Goal: Information Seeking & Learning: Check status

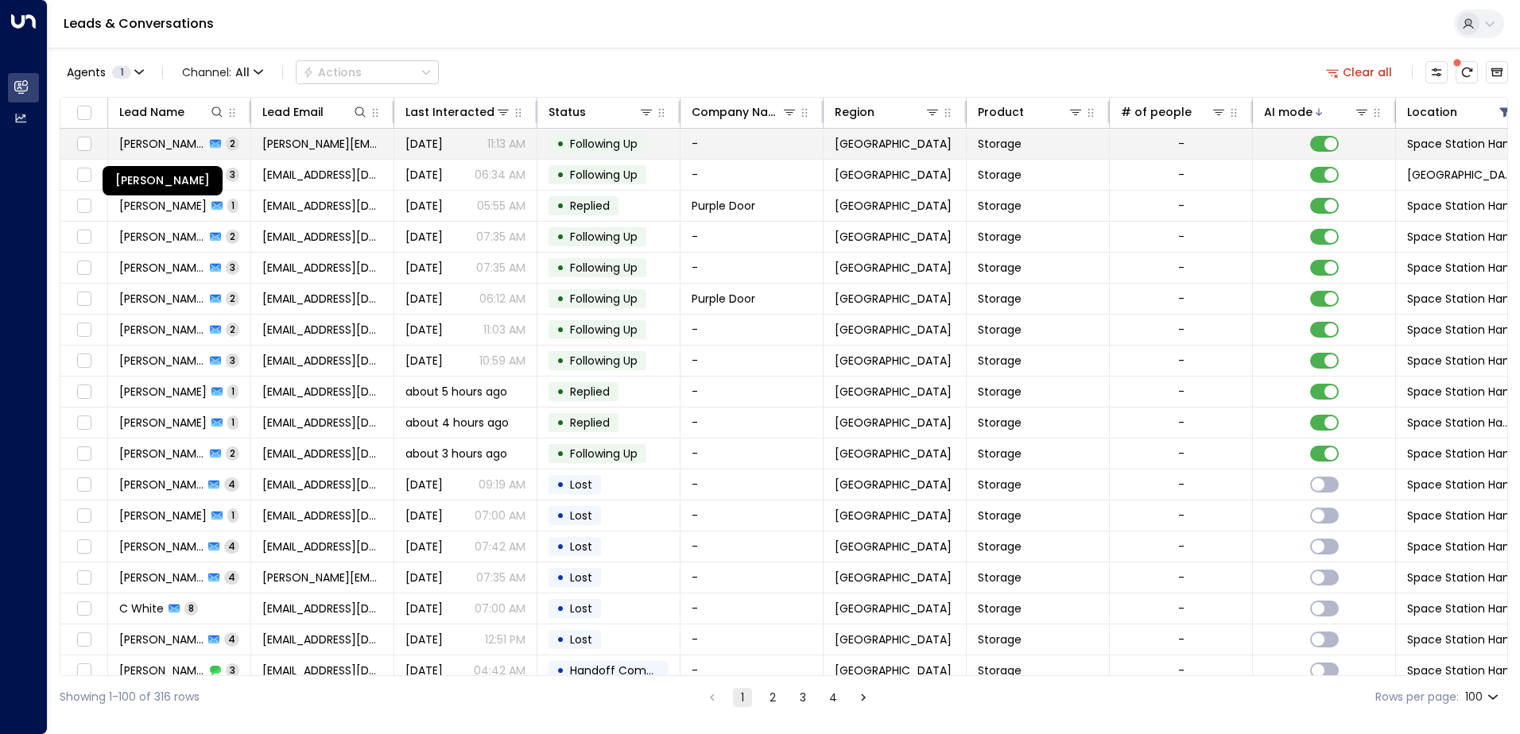
click at [189, 139] on span "[PERSON_NAME]" at bounding box center [162, 144] width 86 height 16
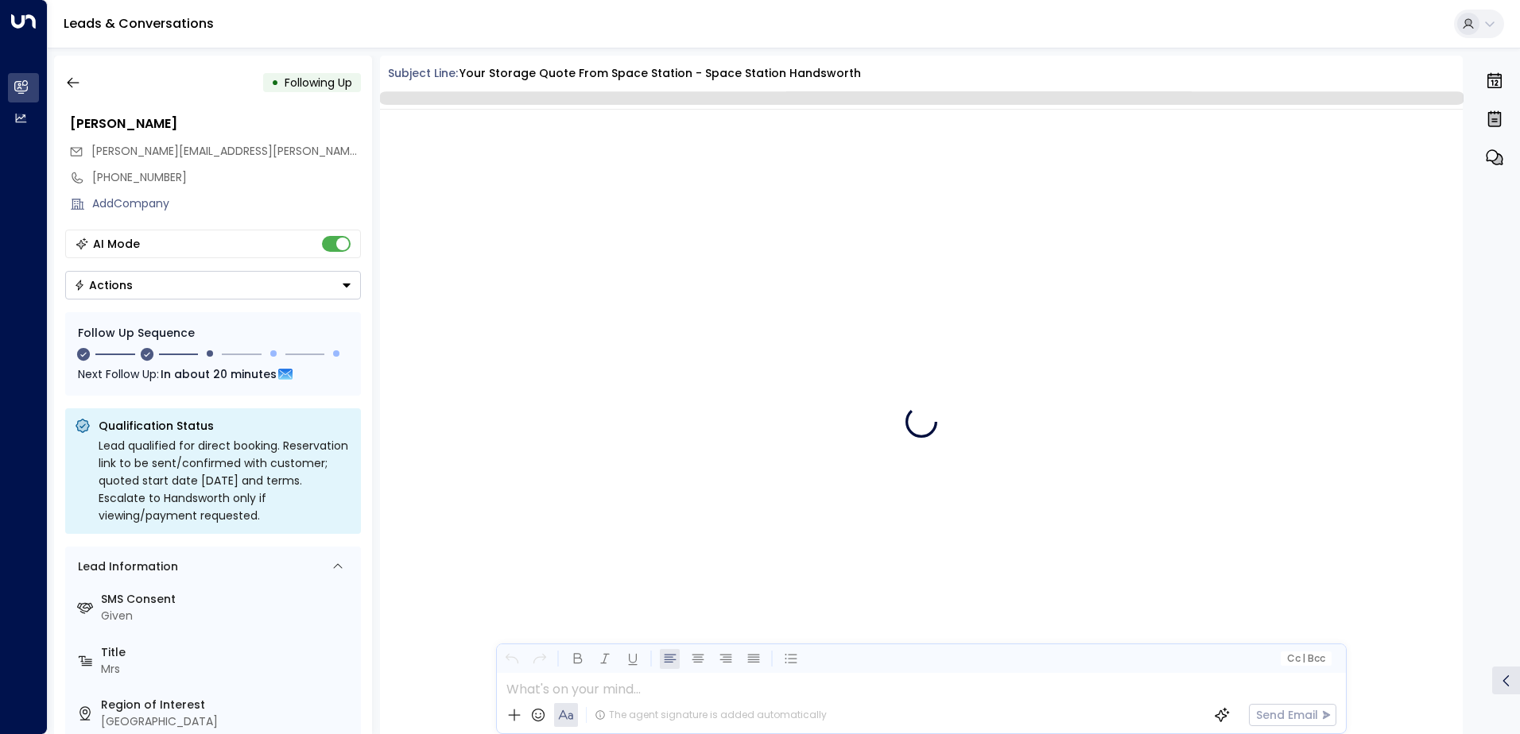
scroll to position [1458, 0]
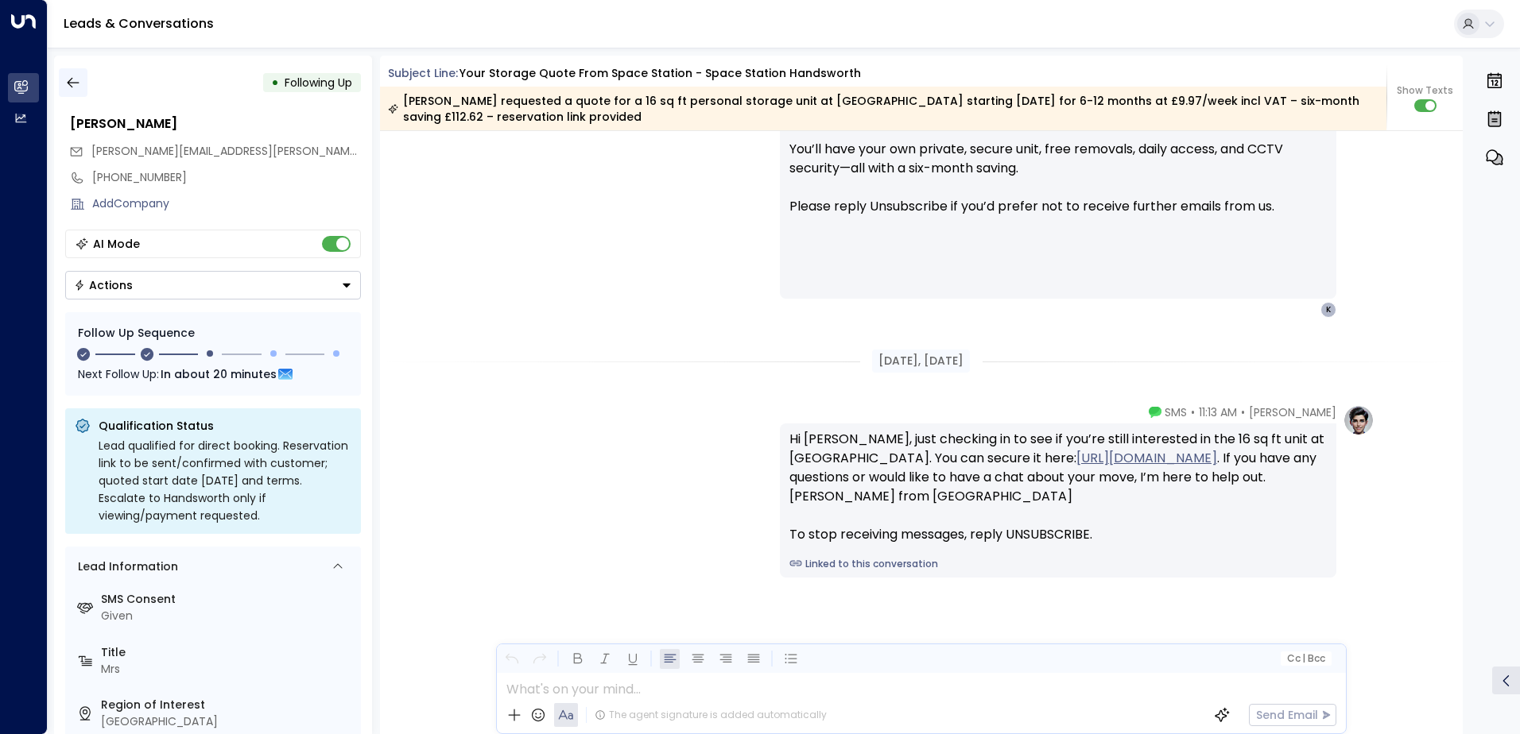
click at [79, 79] on icon "button" at bounding box center [73, 83] width 16 height 16
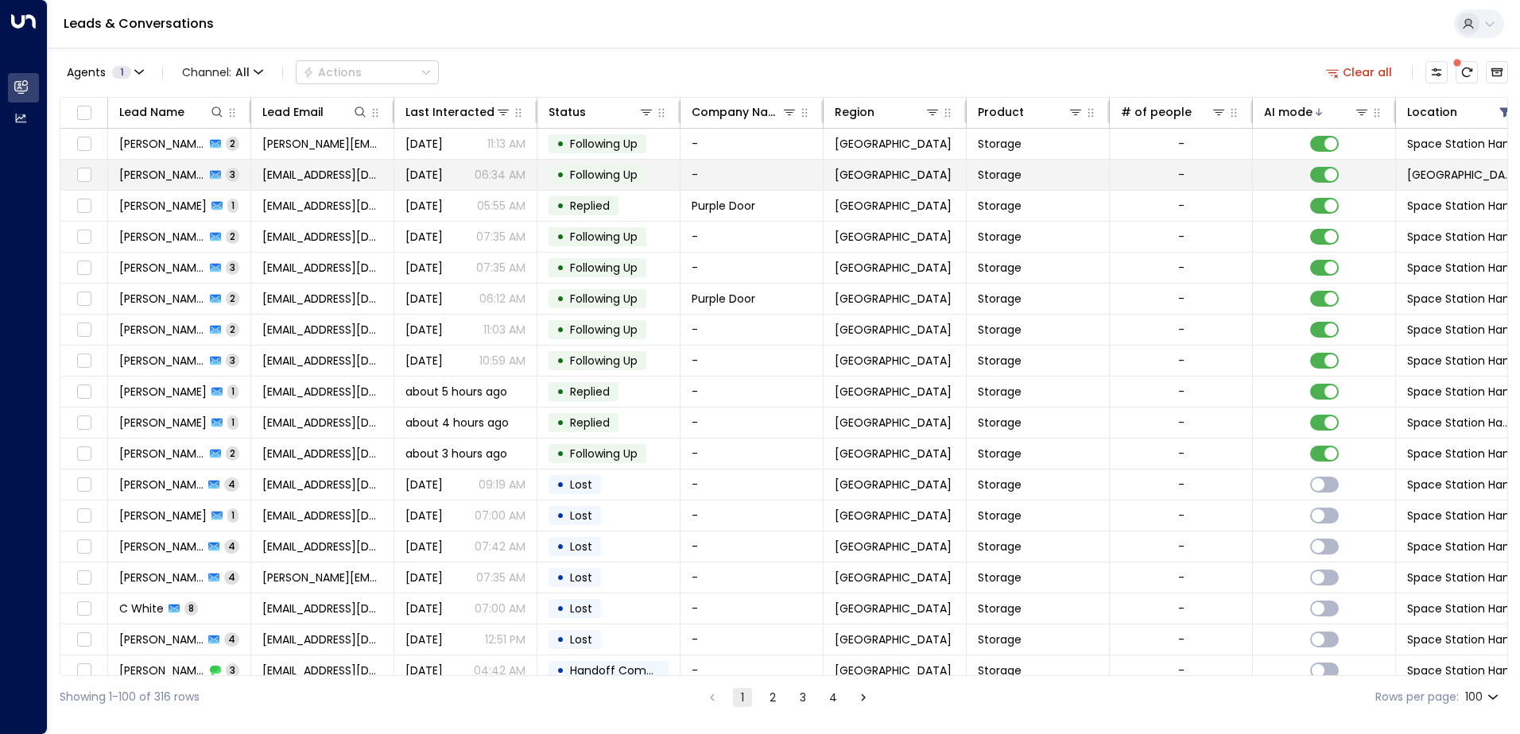
click at [171, 172] on span "[PERSON_NAME]" at bounding box center [162, 175] width 86 height 16
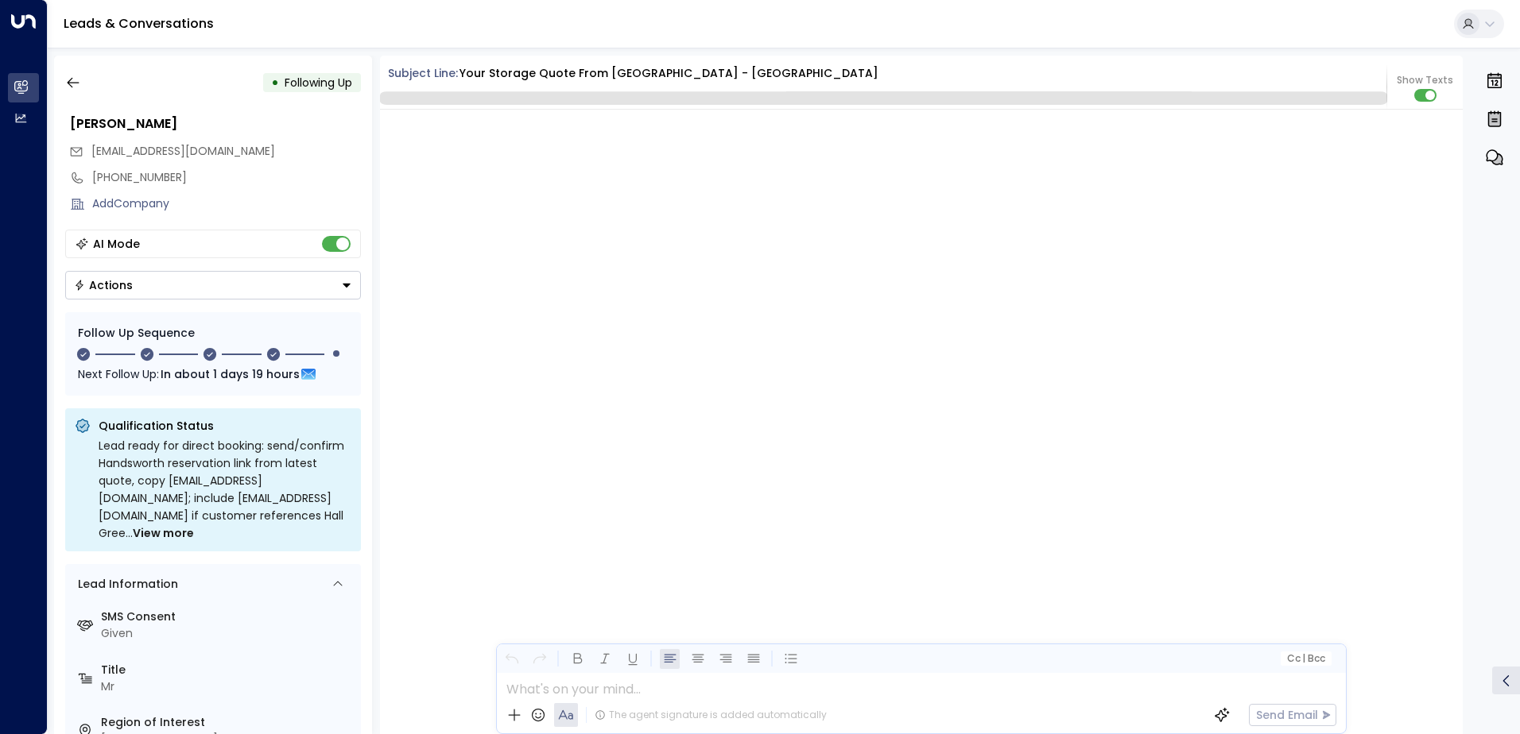
scroll to position [3169, 0]
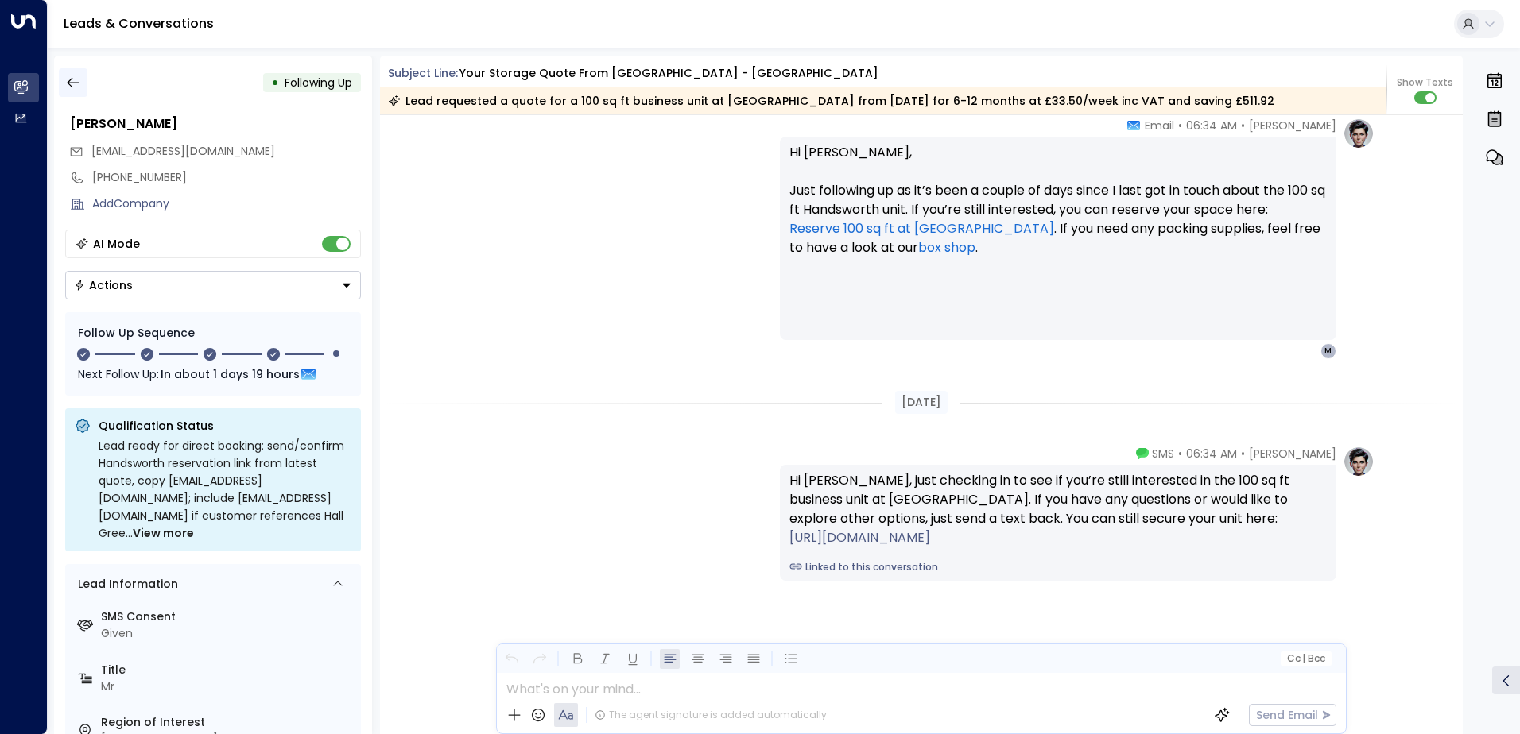
click at [74, 81] on icon "button" at bounding box center [73, 83] width 16 height 16
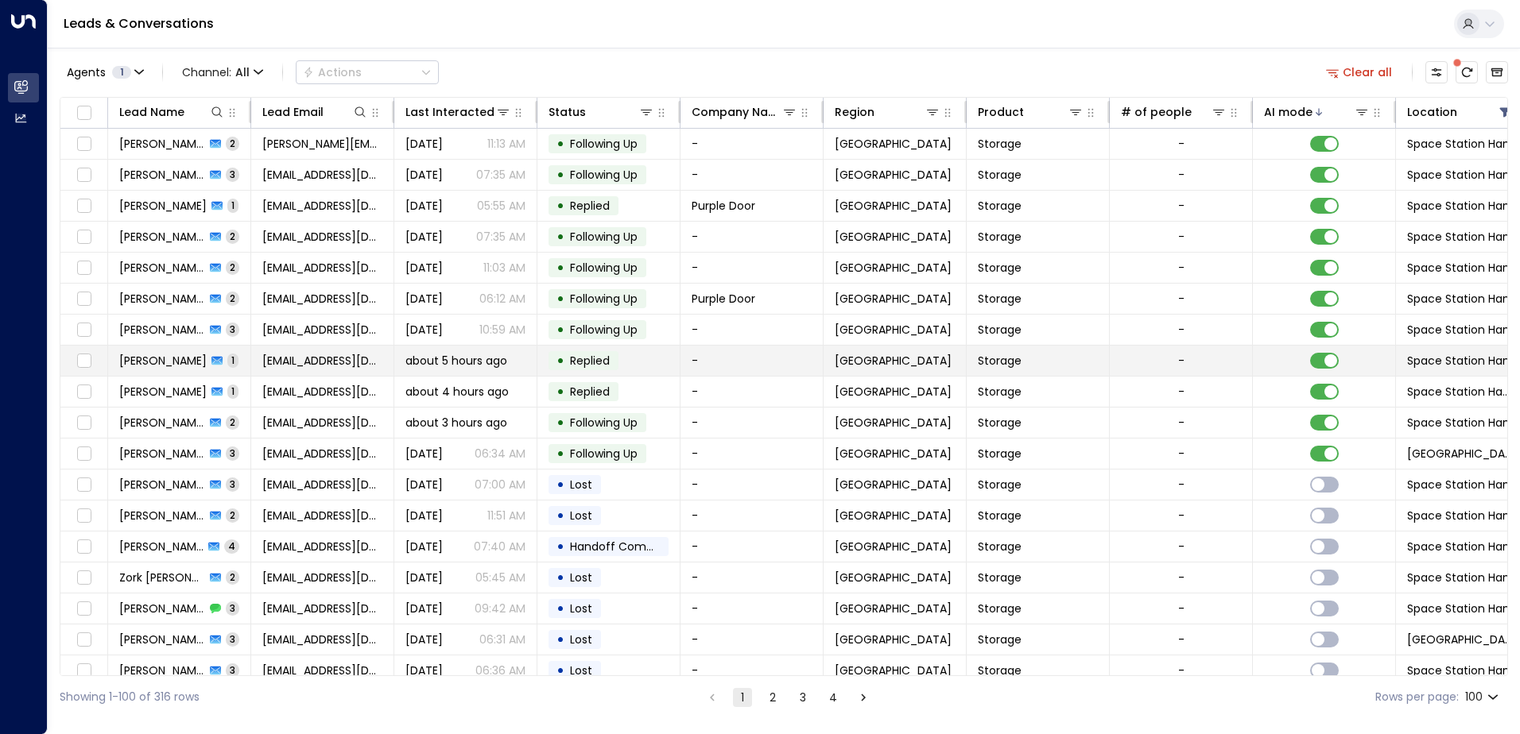
click at [244, 362] on td "[PERSON_NAME] 1" at bounding box center [179, 361] width 143 height 30
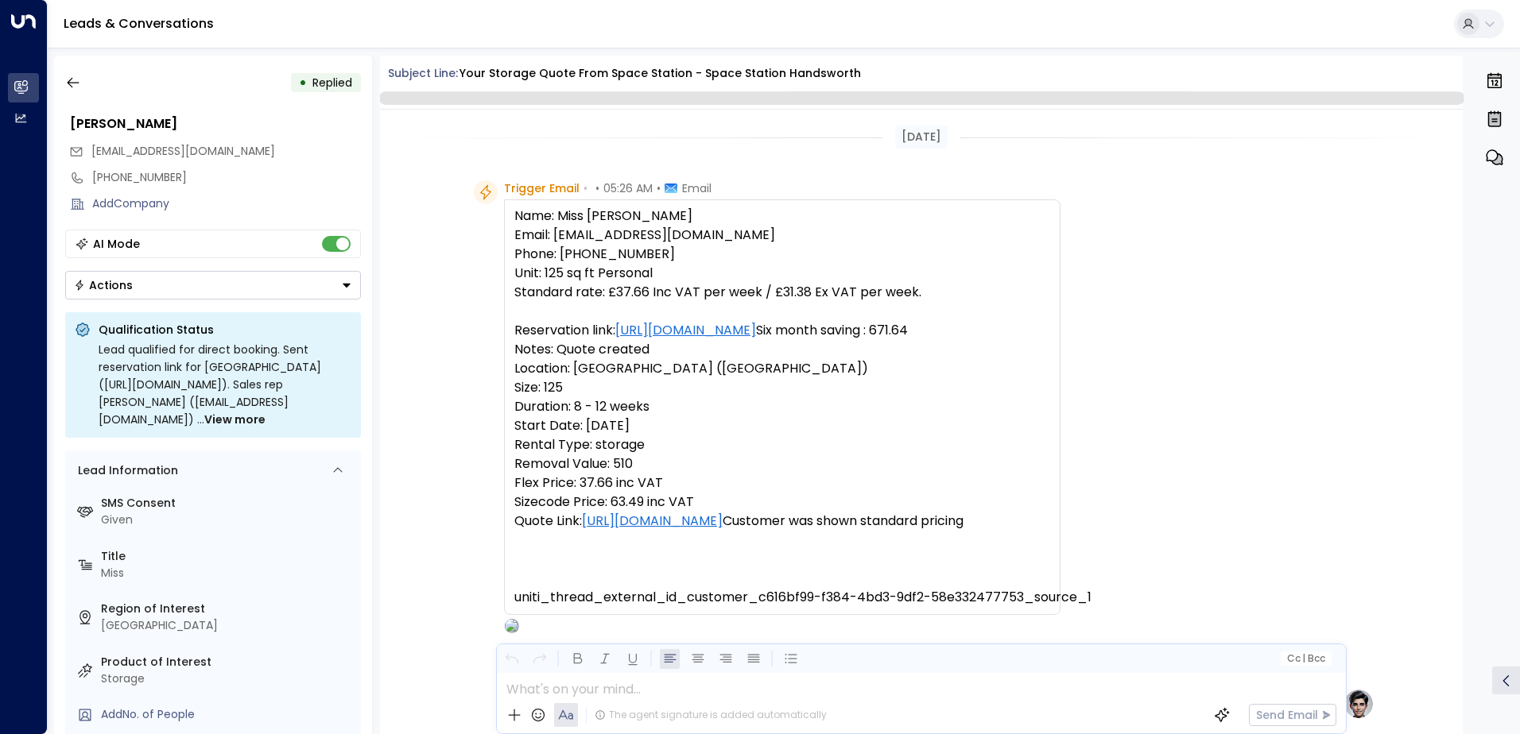
scroll to position [599, 0]
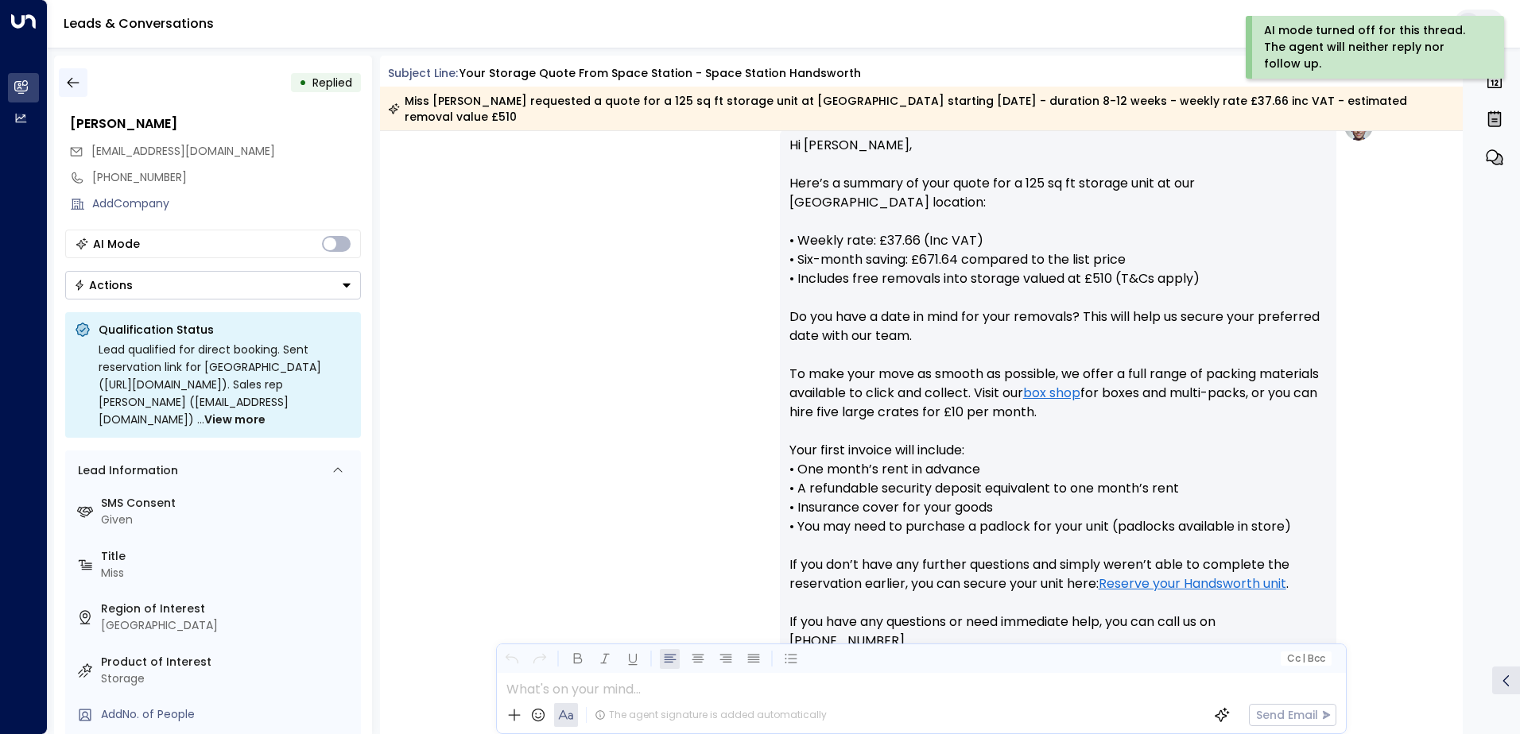
click at [72, 78] on icon "button" at bounding box center [73, 83] width 16 height 16
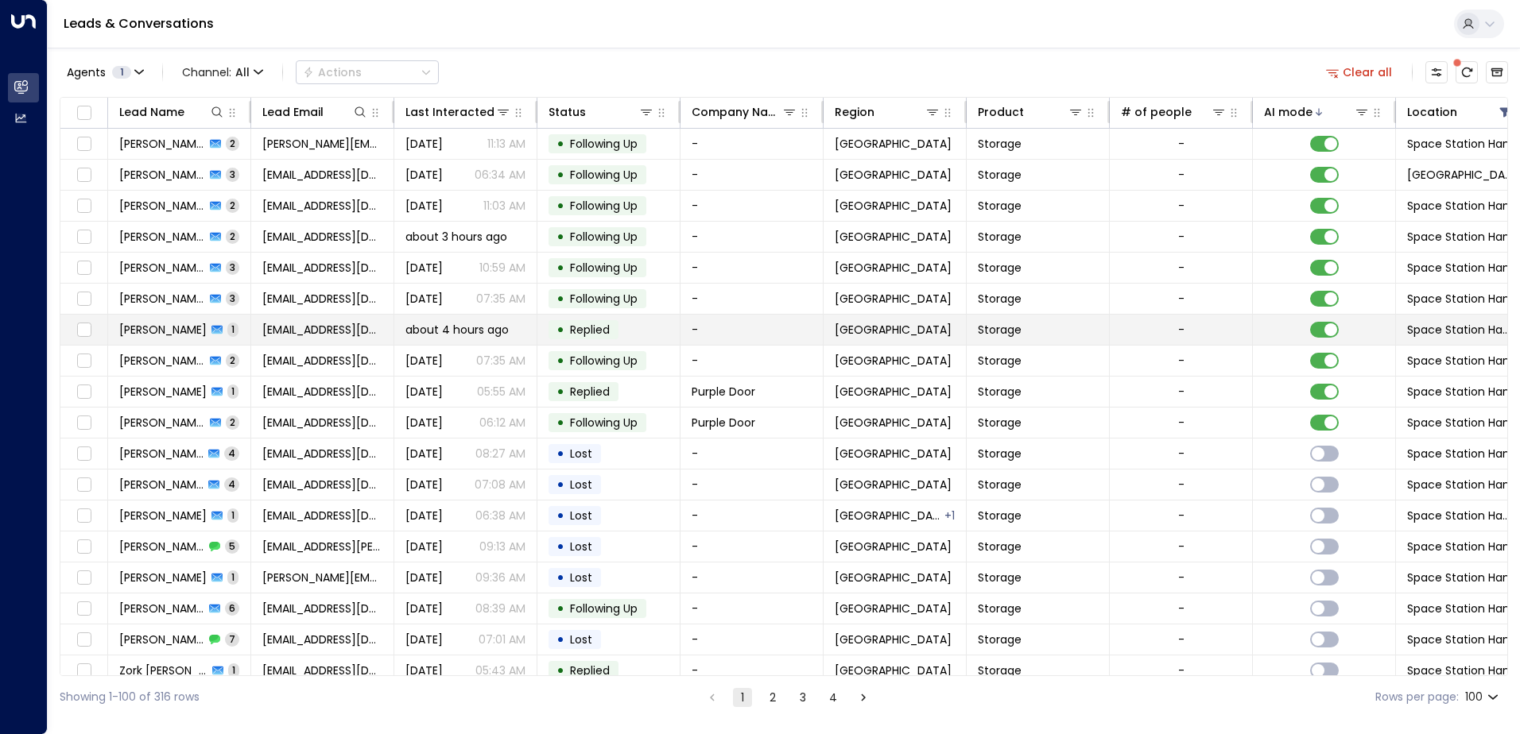
click at [248, 327] on td "[PERSON_NAME] 1" at bounding box center [179, 330] width 143 height 30
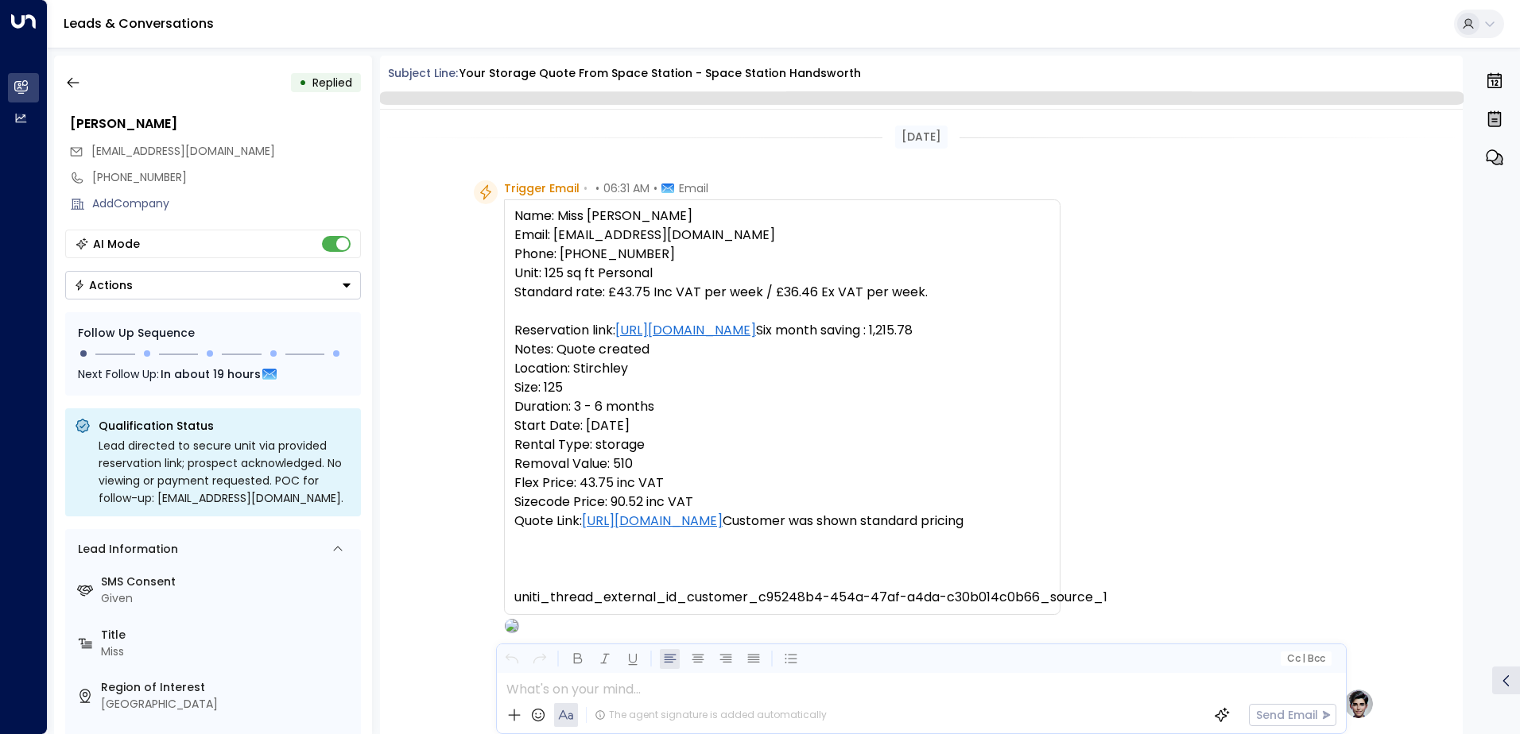
scroll to position [599, 0]
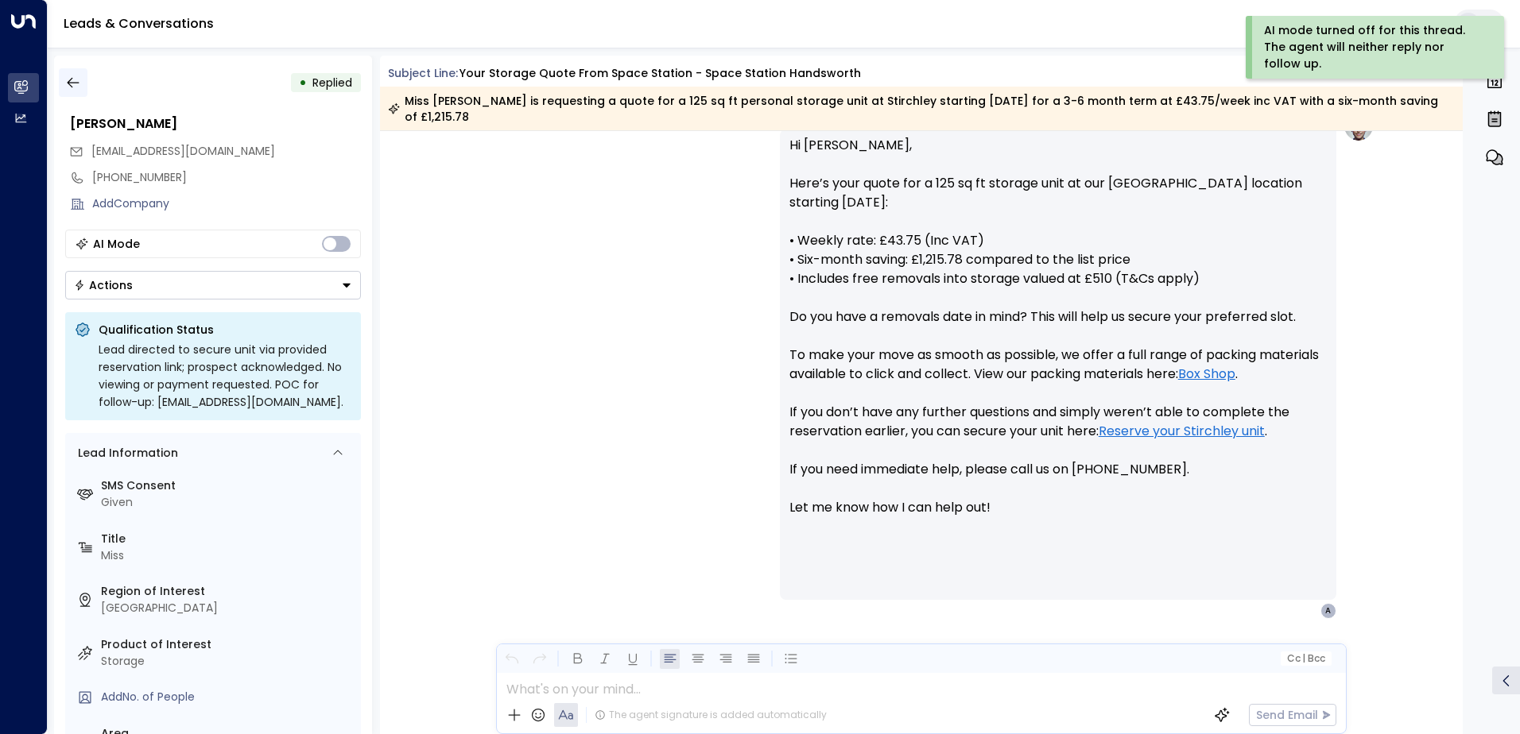
click at [69, 79] on icon "button" at bounding box center [73, 83] width 16 height 16
